Goal: Task Accomplishment & Management: Use online tool/utility

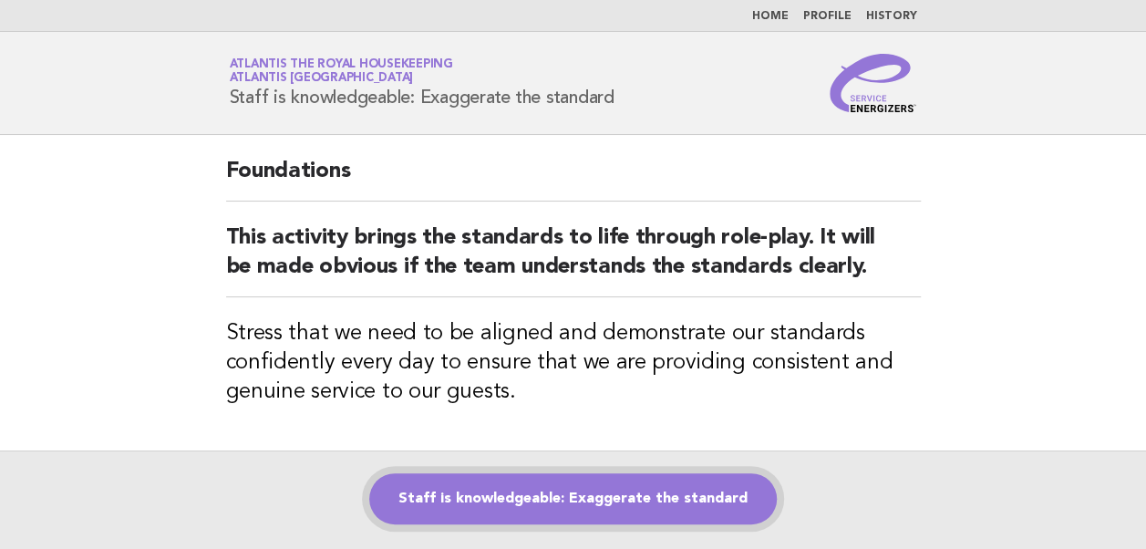
click at [570, 496] on link "Staff is knowledgeable: Exaggerate the standard" at bounding box center [573, 498] width 408 height 51
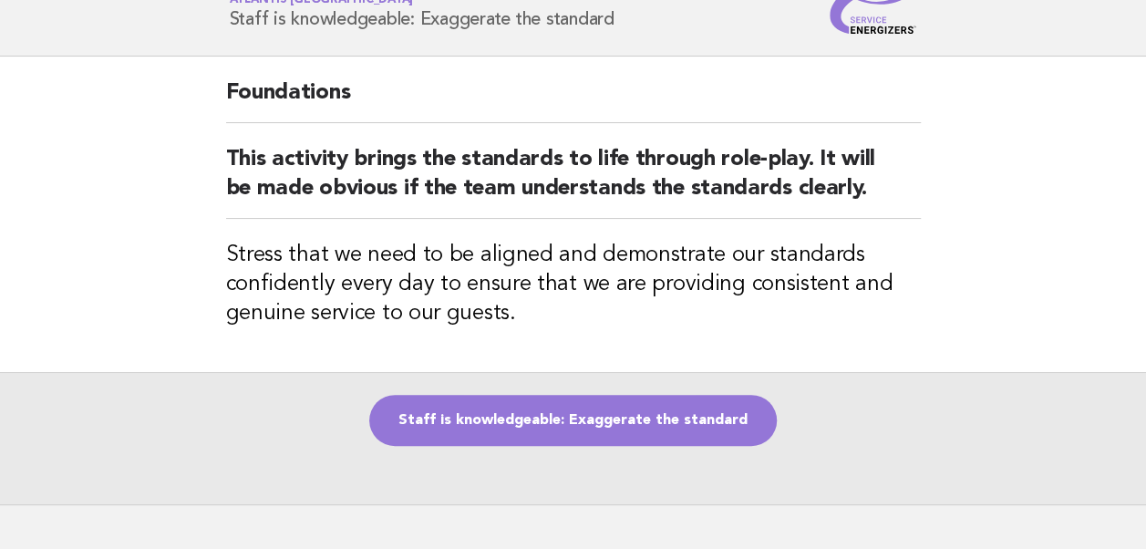
scroll to position [91, 0]
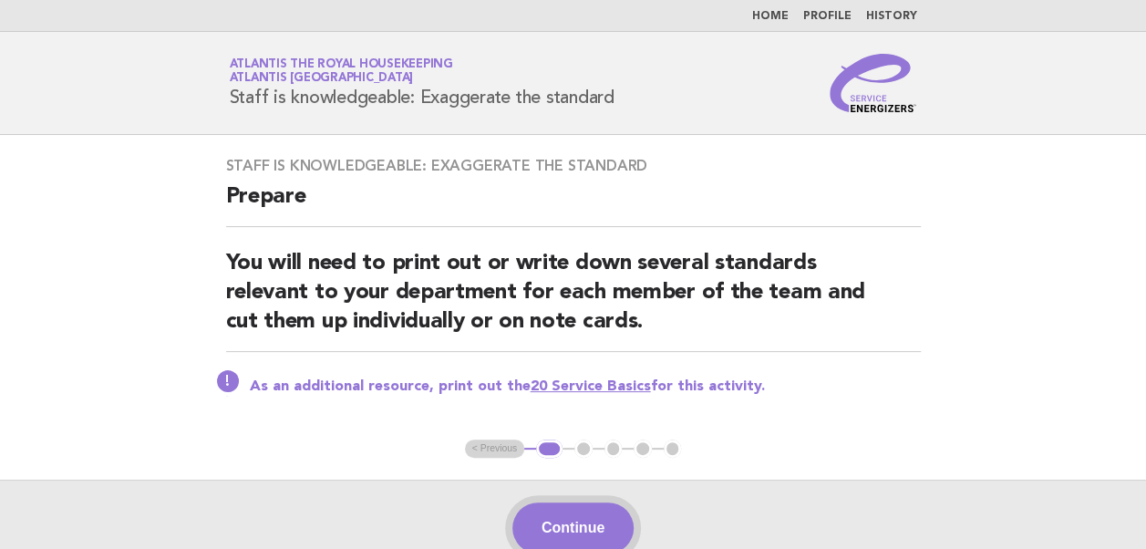
click at [553, 533] on button "Continue" at bounding box center [572, 527] width 121 height 51
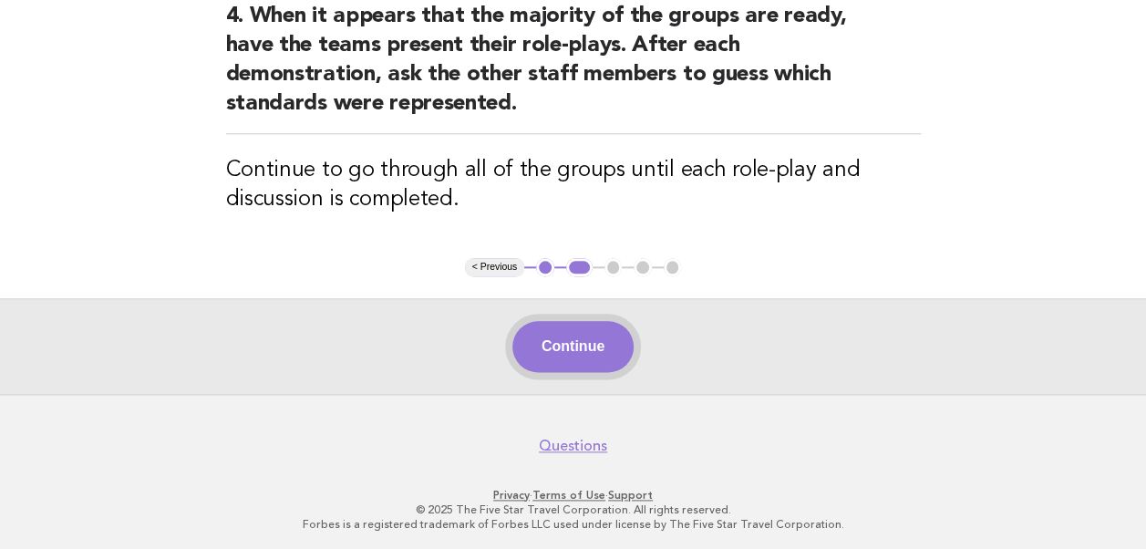
click at [580, 355] on button "Continue" at bounding box center [572, 346] width 121 height 51
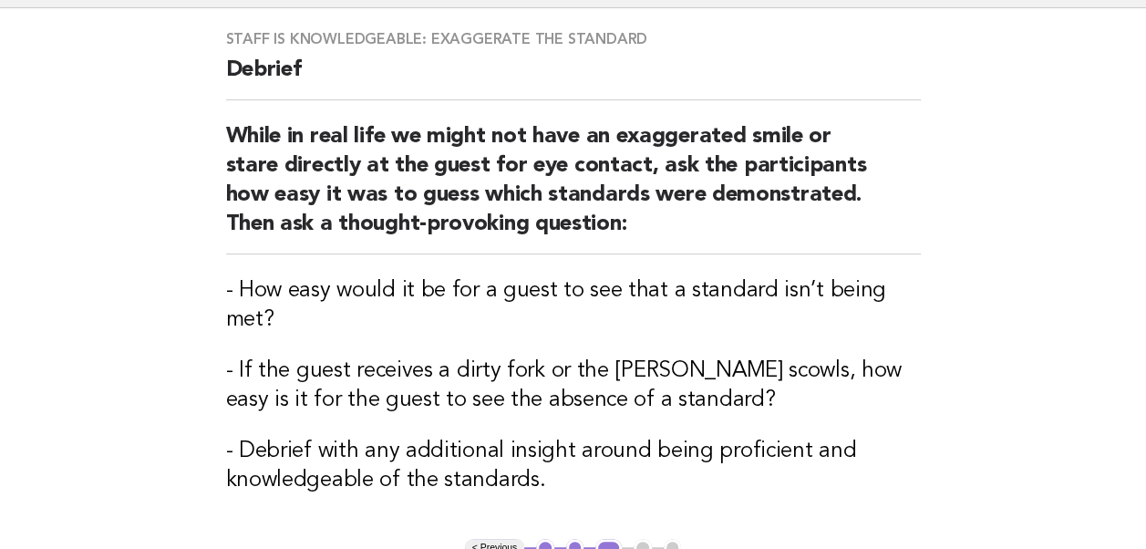
scroll to position [409, 0]
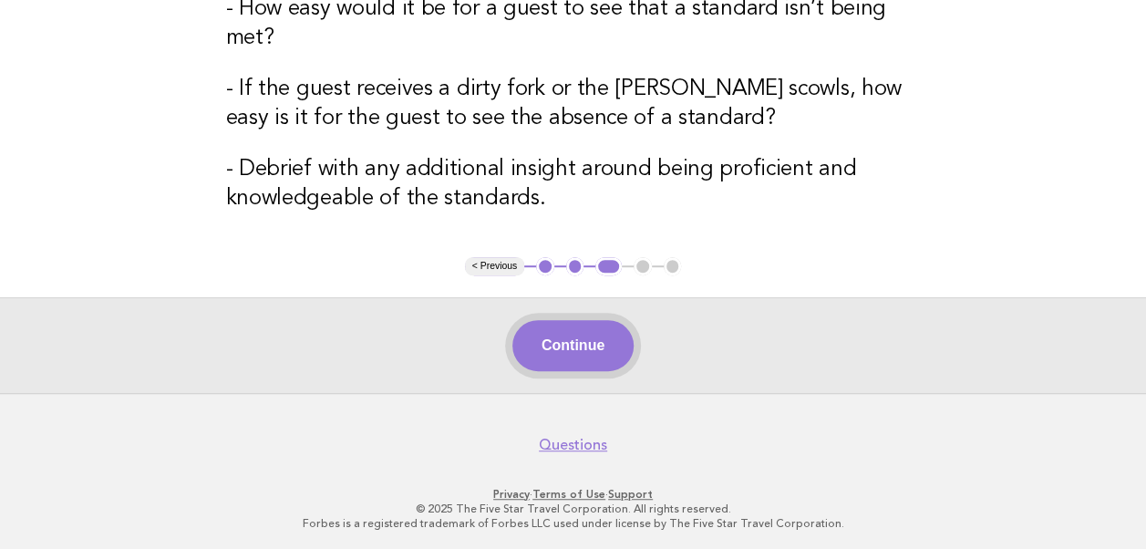
click at [540, 339] on button "Continue" at bounding box center [572, 345] width 121 height 51
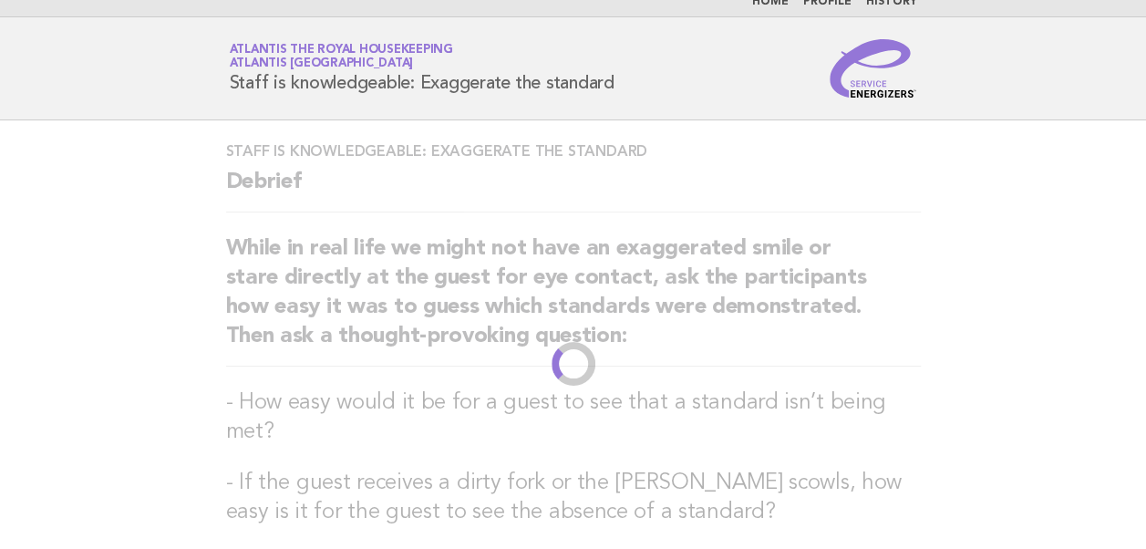
scroll to position [0, 0]
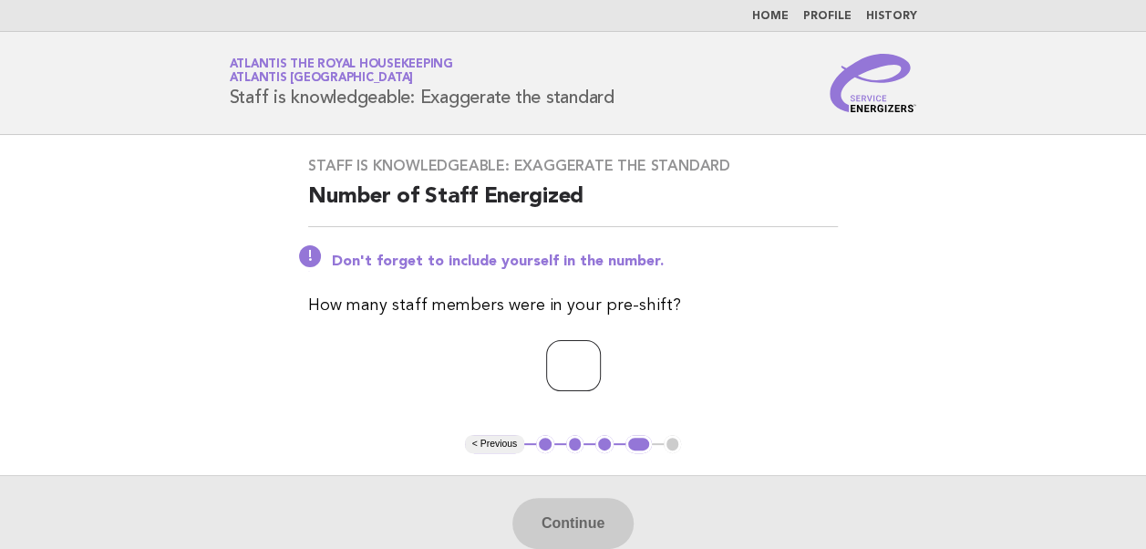
click at [551, 361] on input "number" at bounding box center [573, 365] width 55 height 51
click at [547, 365] on input "number" at bounding box center [573, 365] width 55 height 51
type input "**"
click at [797, 399] on div "Staff is knowledgeable: Exaggerate the standard Number of Staff Energized Don't…" at bounding box center [573, 285] width 574 height 300
click at [559, 525] on button "Continue" at bounding box center [572, 523] width 121 height 51
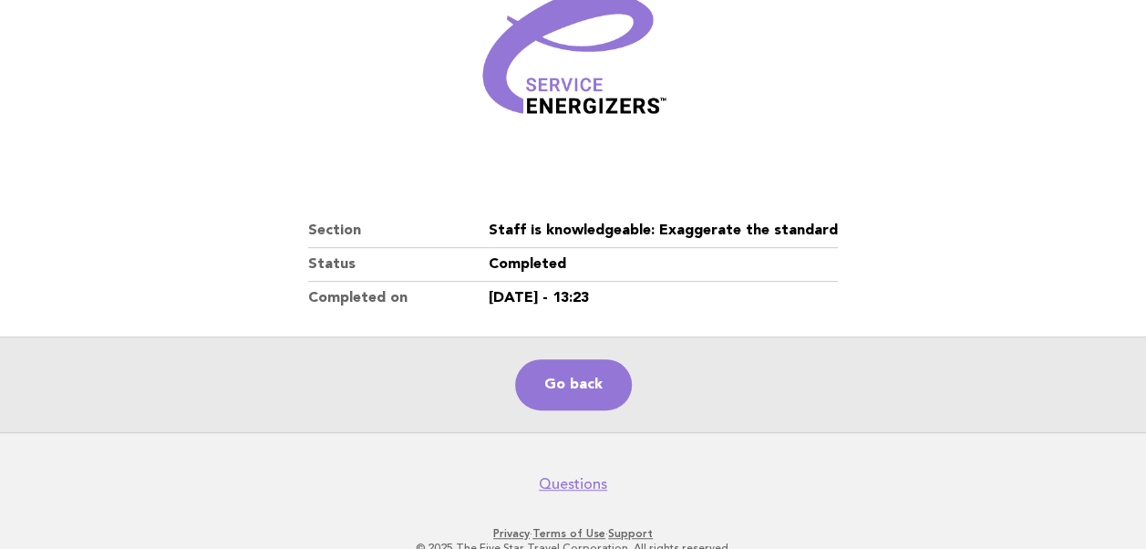
scroll to position [274, 0]
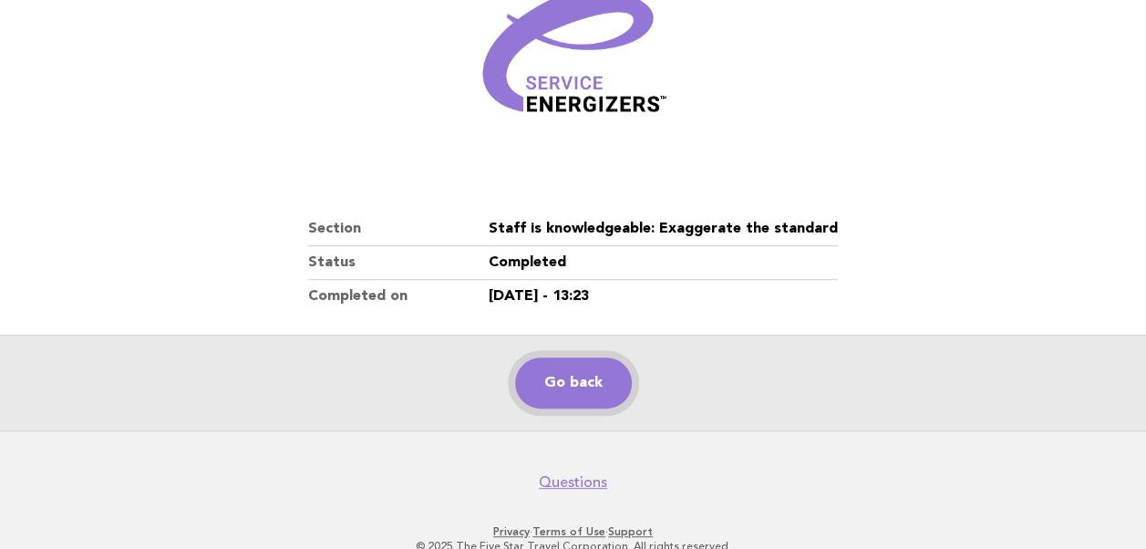
click at [582, 392] on link "Go back" at bounding box center [573, 382] width 117 height 51
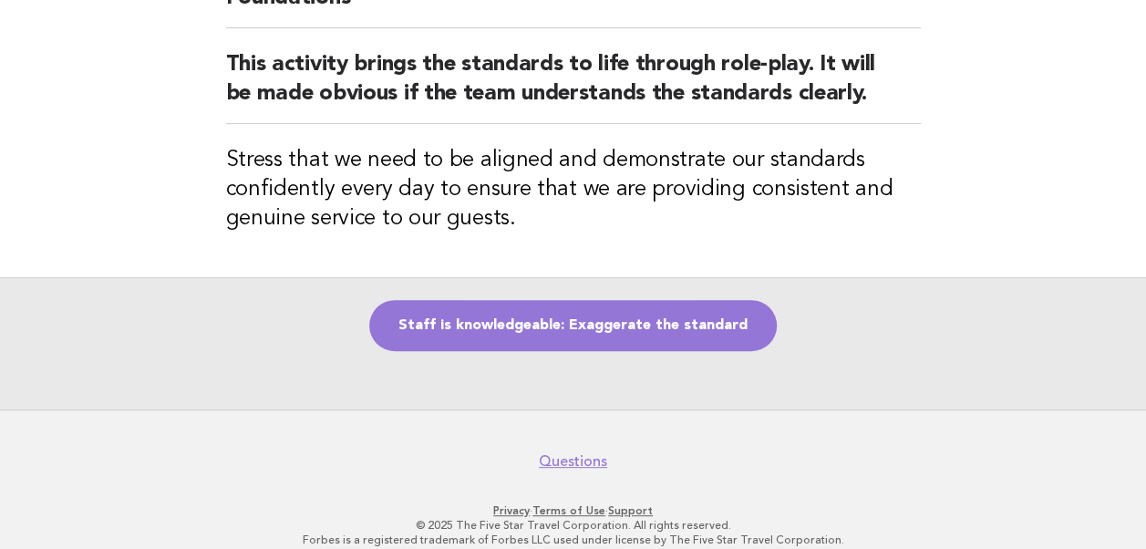
scroll to position [182, 0]
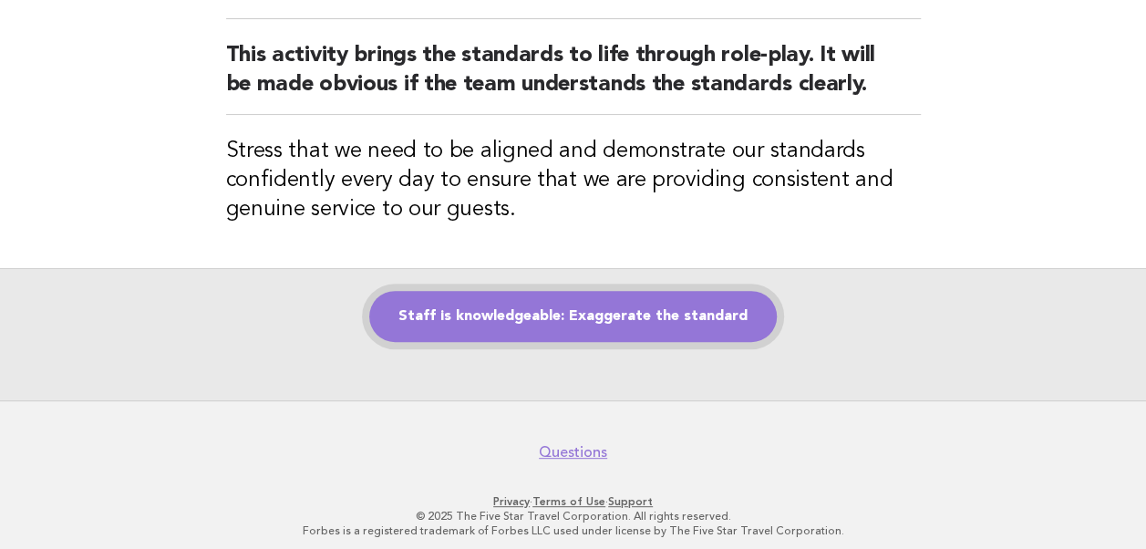
click at [528, 300] on link "Staff is knowledgeable: Exaggerate the standard" at bounding box center [573, 316] width 408 height 51
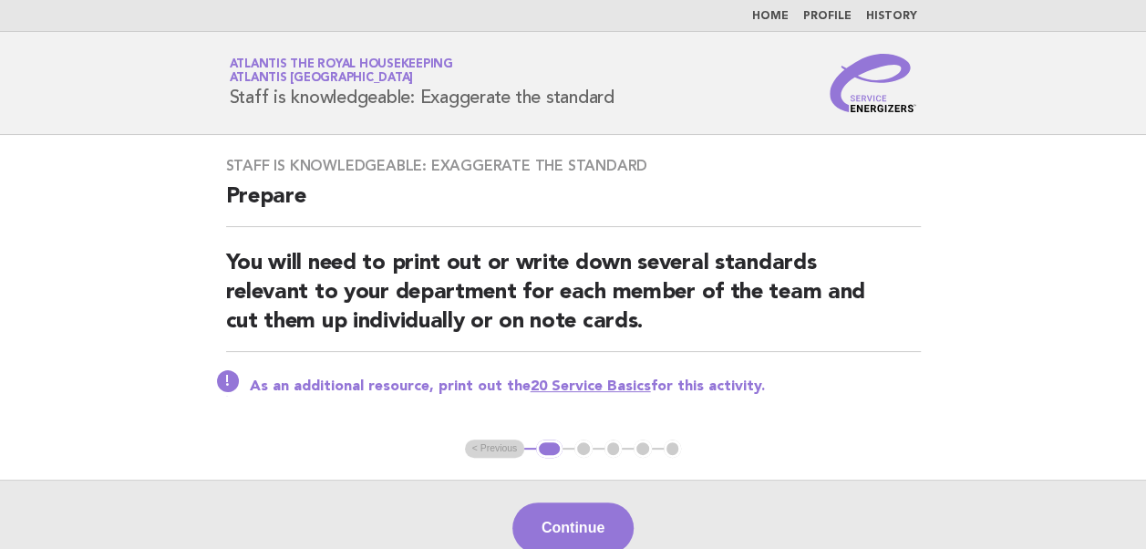
scroll to position [91, 0]
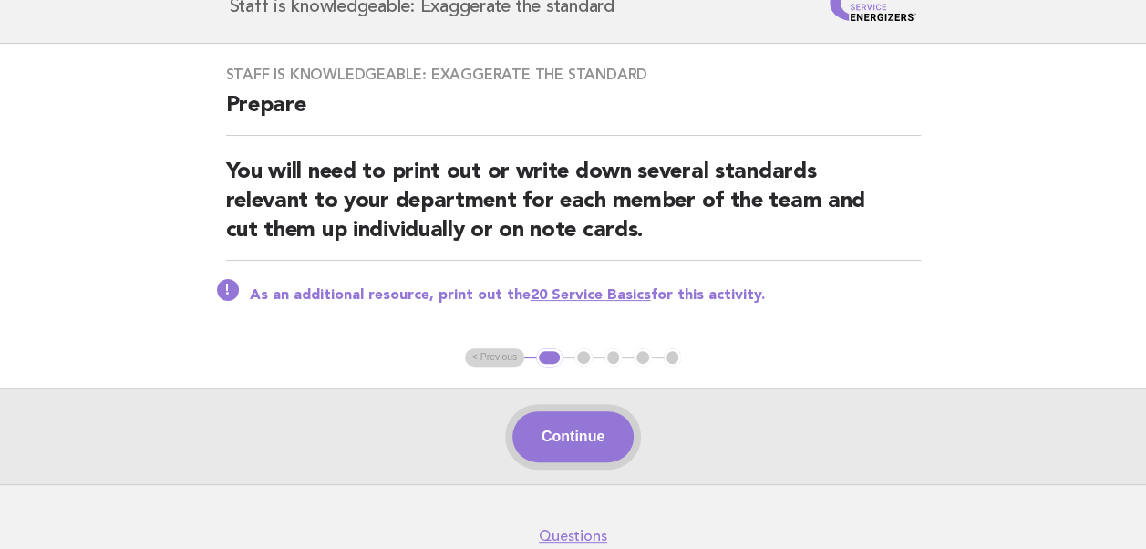
click at [591, 437] on button "Continue" at bounding box center [572, 436] width 121 height 51
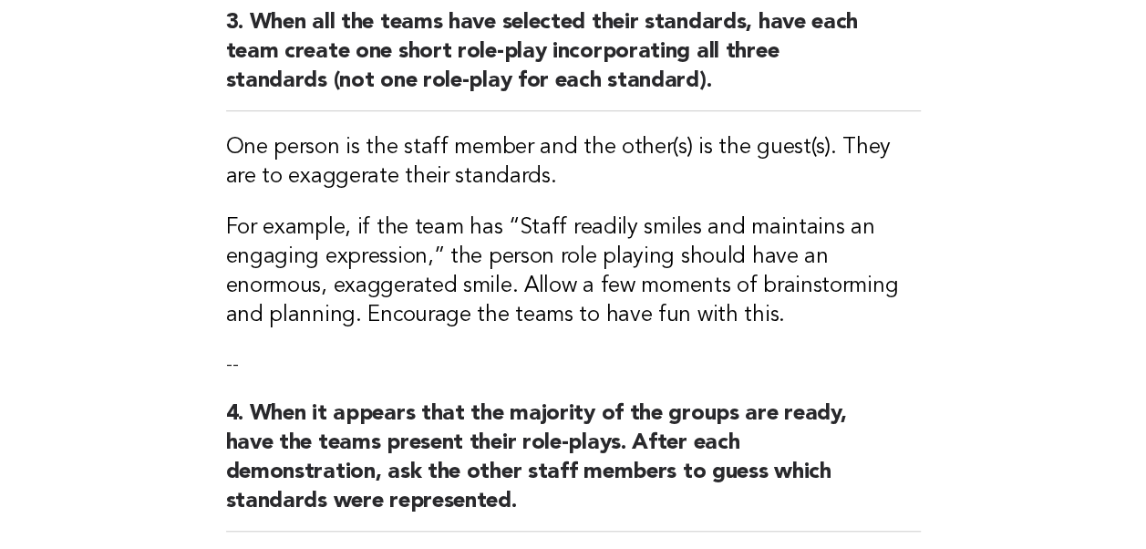
scroll to position [821, 0]
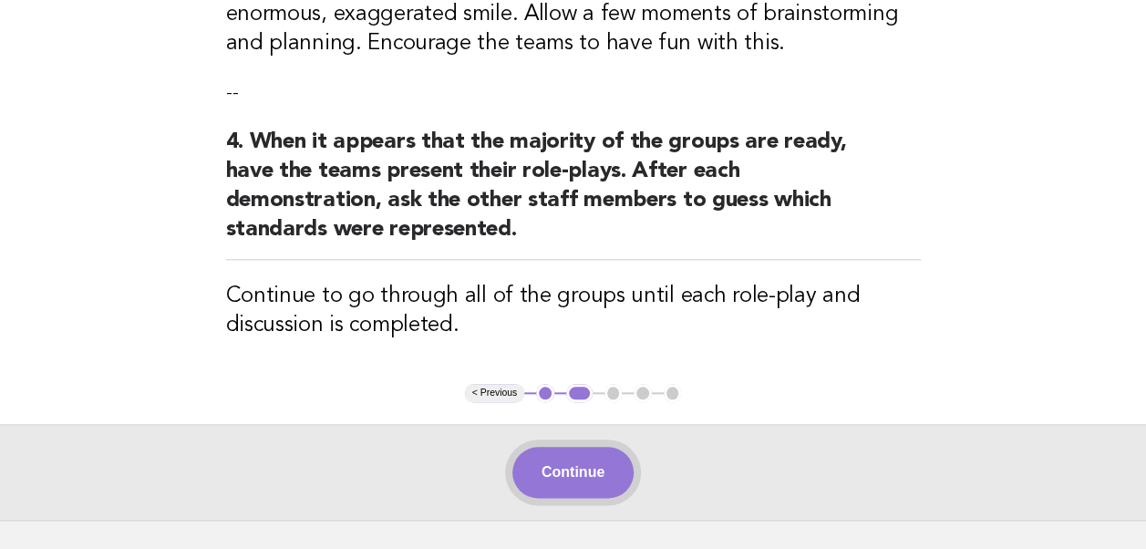
click at [571, 472] on button "Continue" at bounding box center [572, 472] width 121 height 51
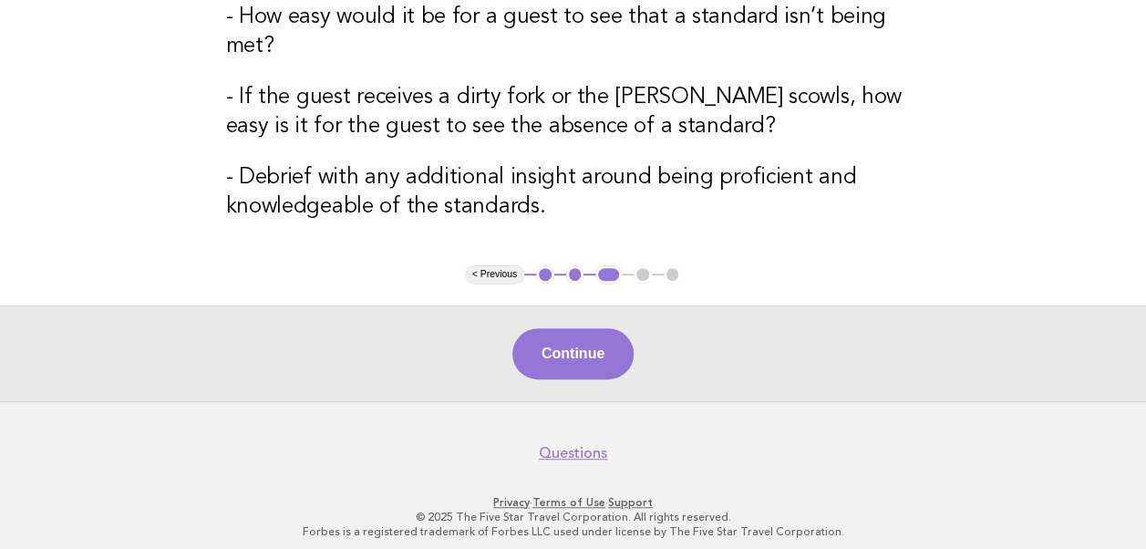
scroll to position [409, 0]
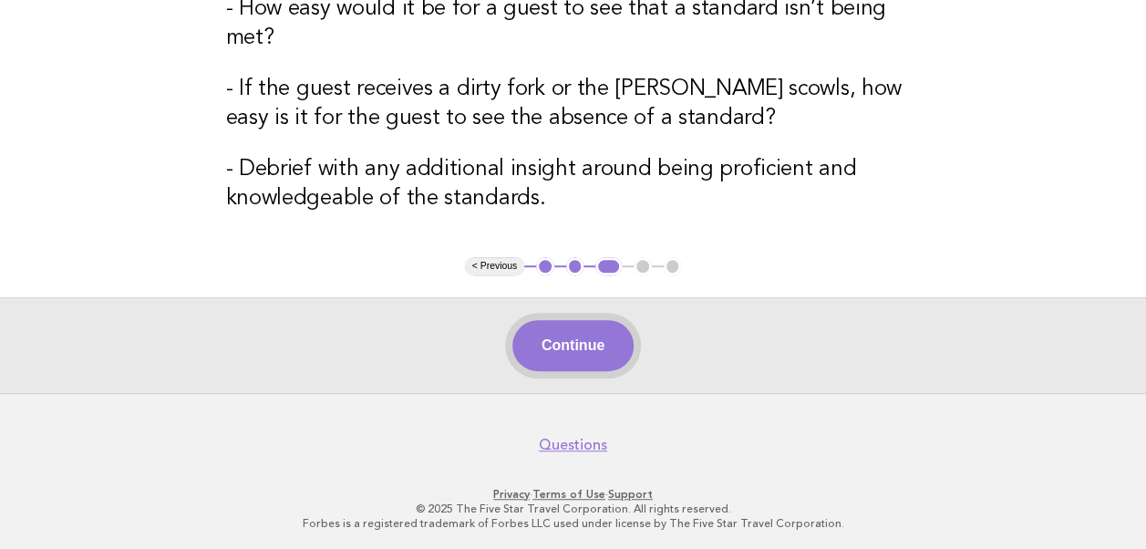
click at [559, 353] on button "Continue" at bounding box center [572, 345] width 121 height 51
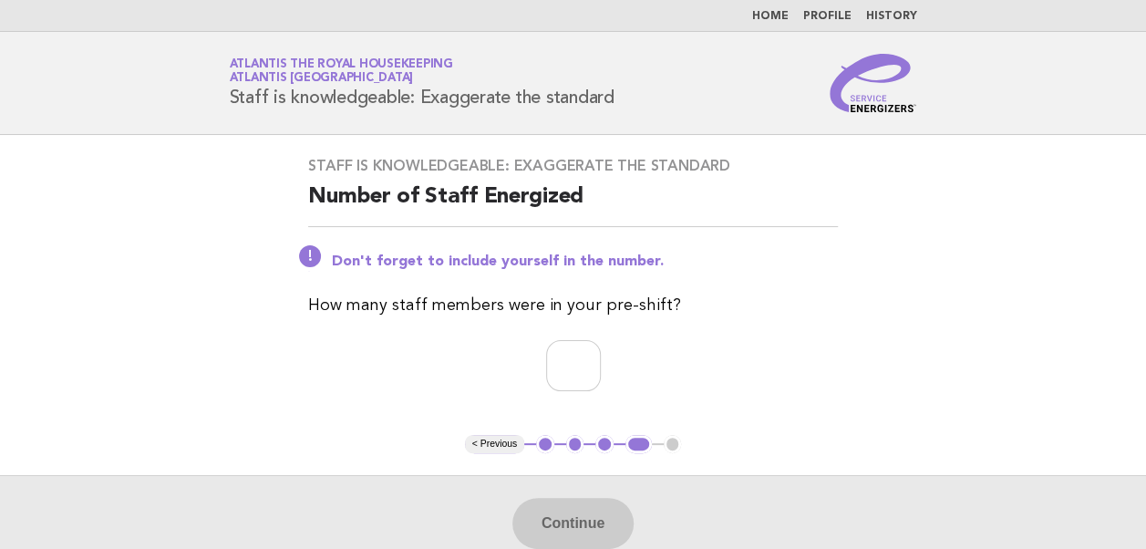
scroll to position [179, 0]
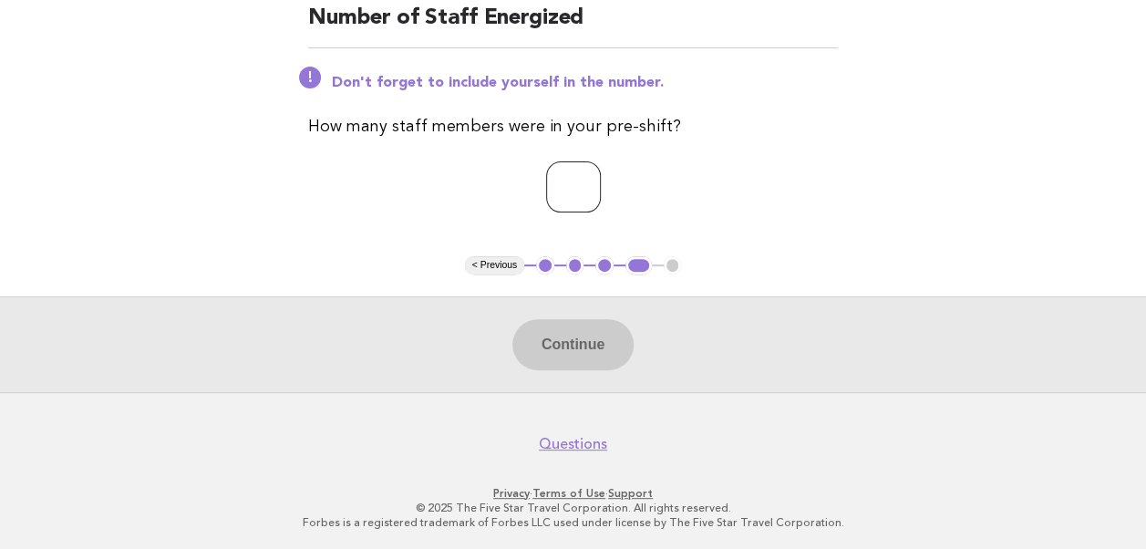
click at [546, 187] on input "number" at bounding box center [573, 186] width 55 height 51
type input "**"
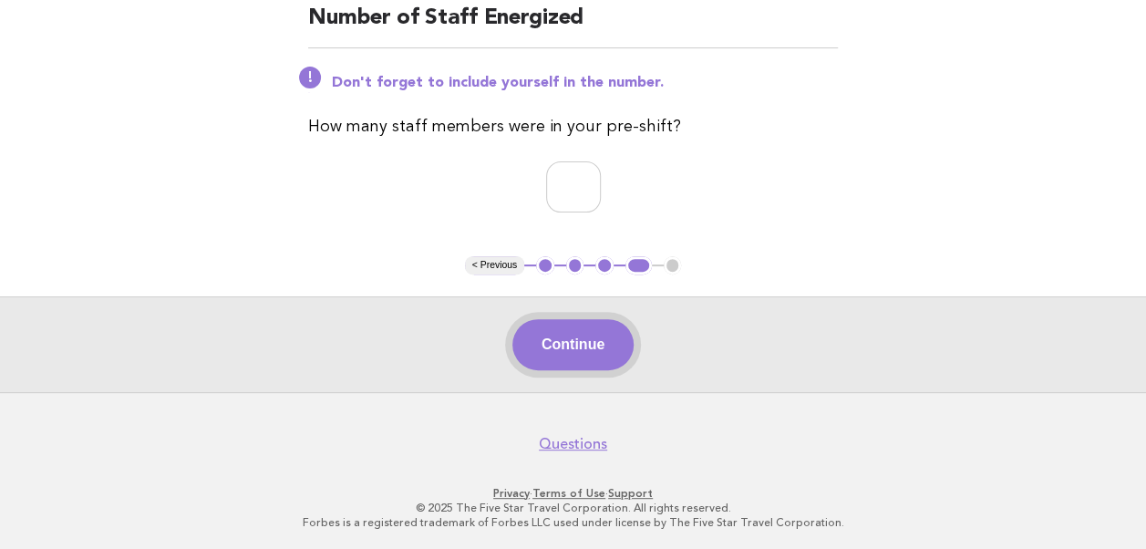
click at [576, 343] on button "Continue" at bounding box center [572, 344] width 121 height 51
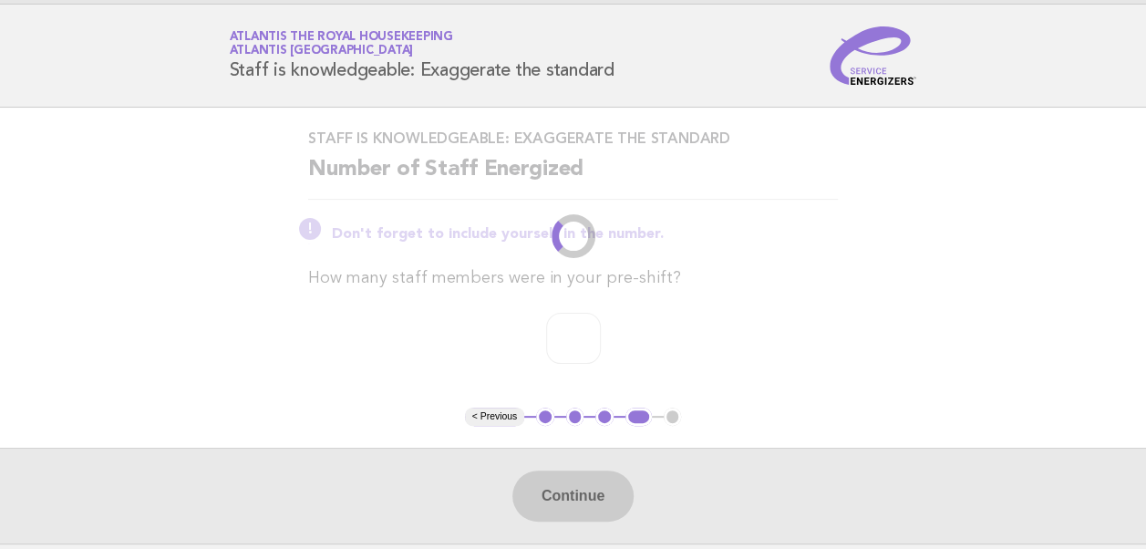
scroll to position [0, 0]
